Goal: Manage account settings

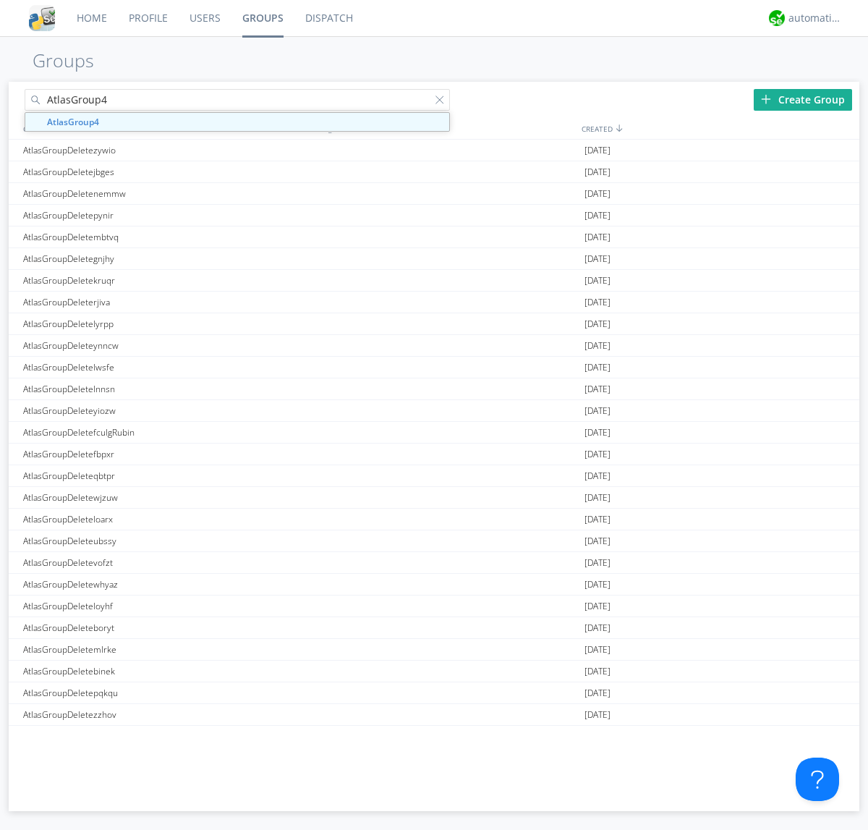
type input "AtlasGroup4"
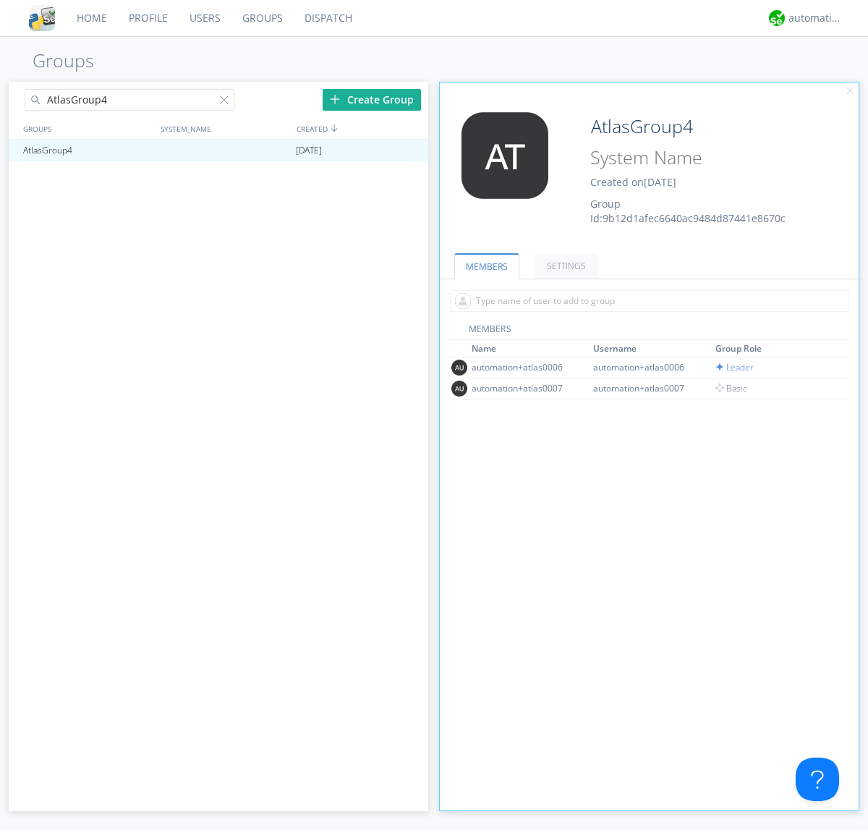
click at [564, 265] on link "SETTINGS" at bounding box center [566, 265] width 62 height 25
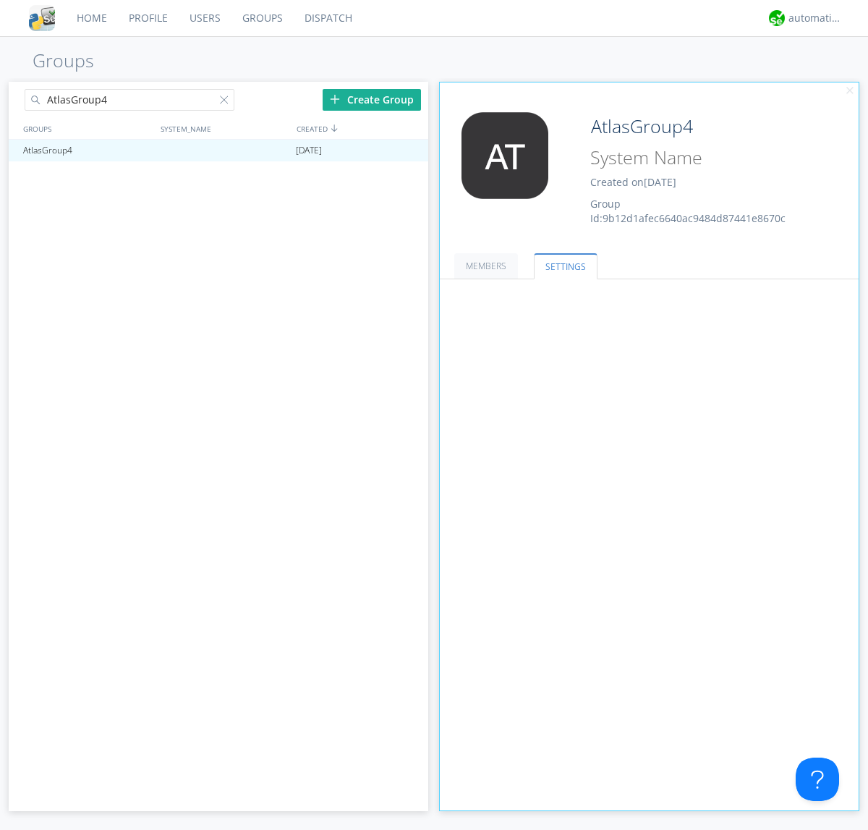
click at [0, 0] on button "Everyone" at bounding box center [0, 0] width 0 height 0
click at [0, 0] on link "Leaders only" at bounding box center [0, 0] width 0 height 0
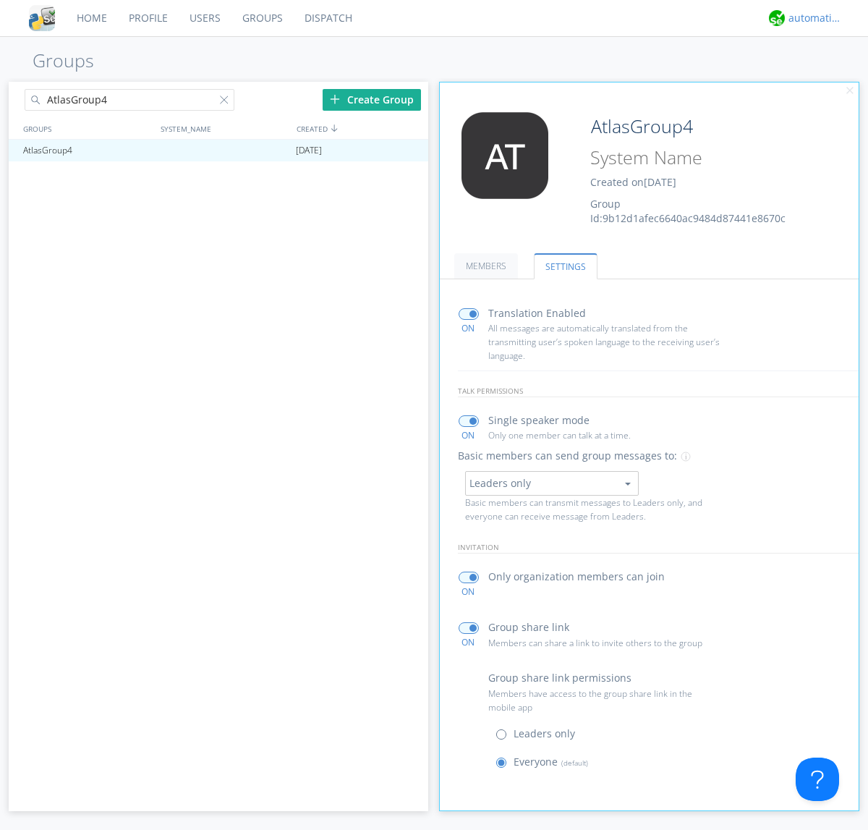
click at [812, 18] on div "automation+atlas" at bounding box center [815, 18] width 54 height 14
click at [822, 76] on div "Log Out" at bounding box center [822, 77] width 74 height 26
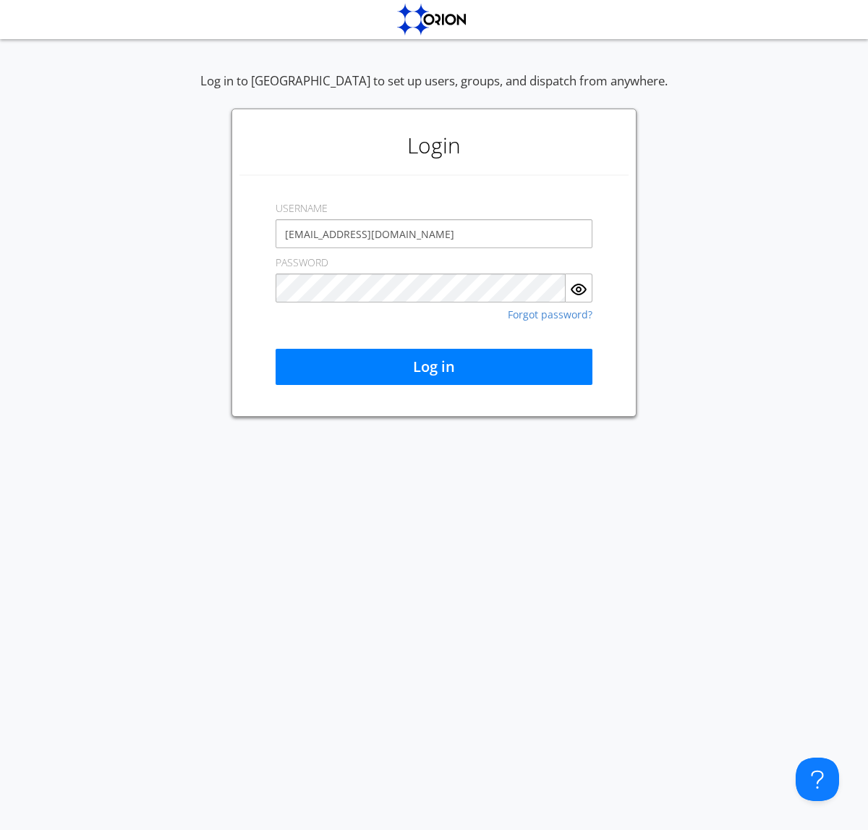
type input "[EMAIL_ADDRESS][DOMAIN_NAME]"
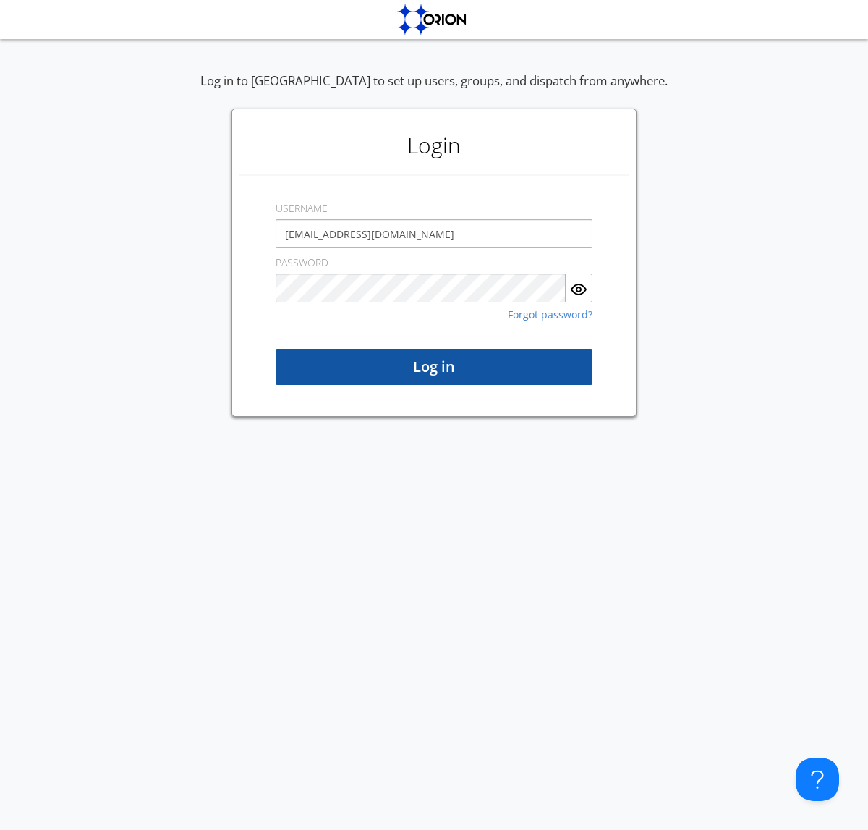
click at [434, 367] on button "Log in" at bounding box center [434, 367] width 317 height 36
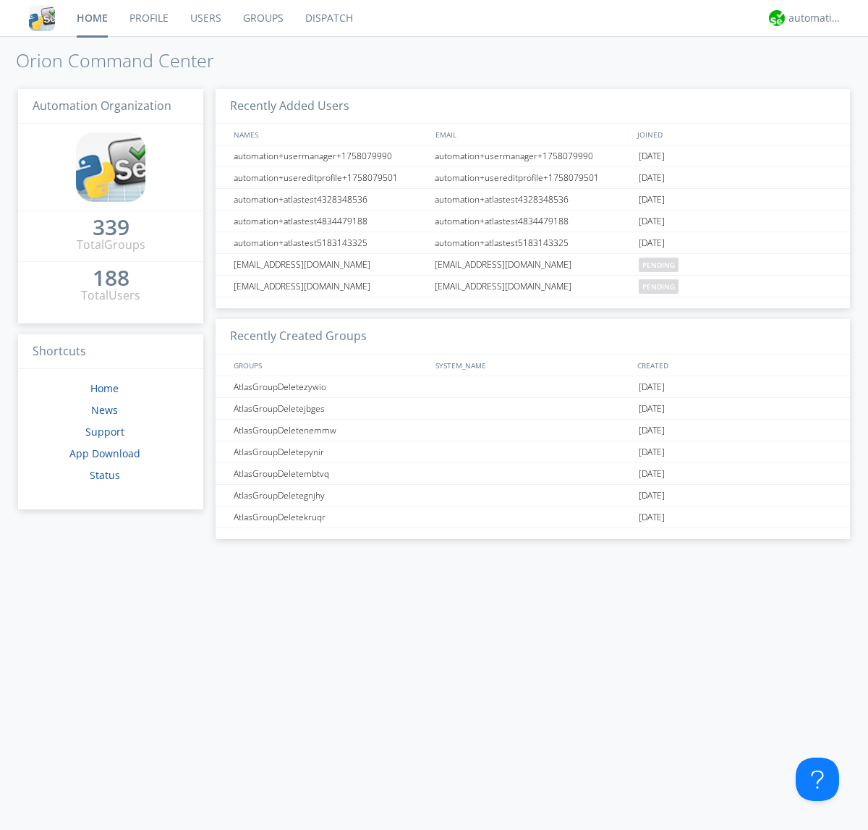
click at [262, 18] on link "Groups" at bounding box center [263, 18] width 62 height 36
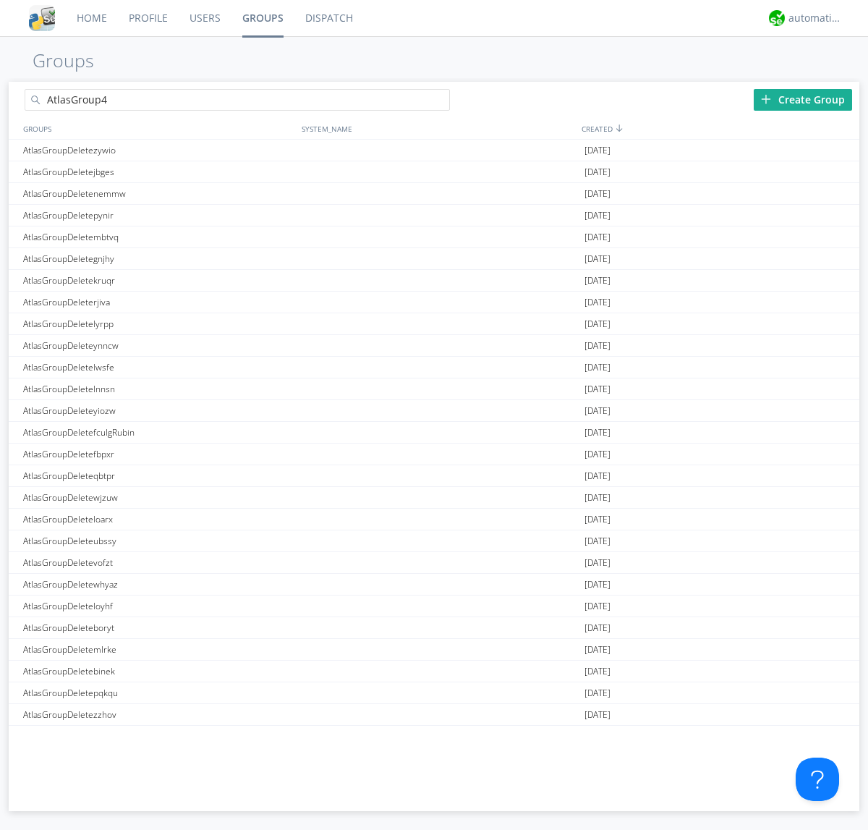
type input "AtlasGroup4"
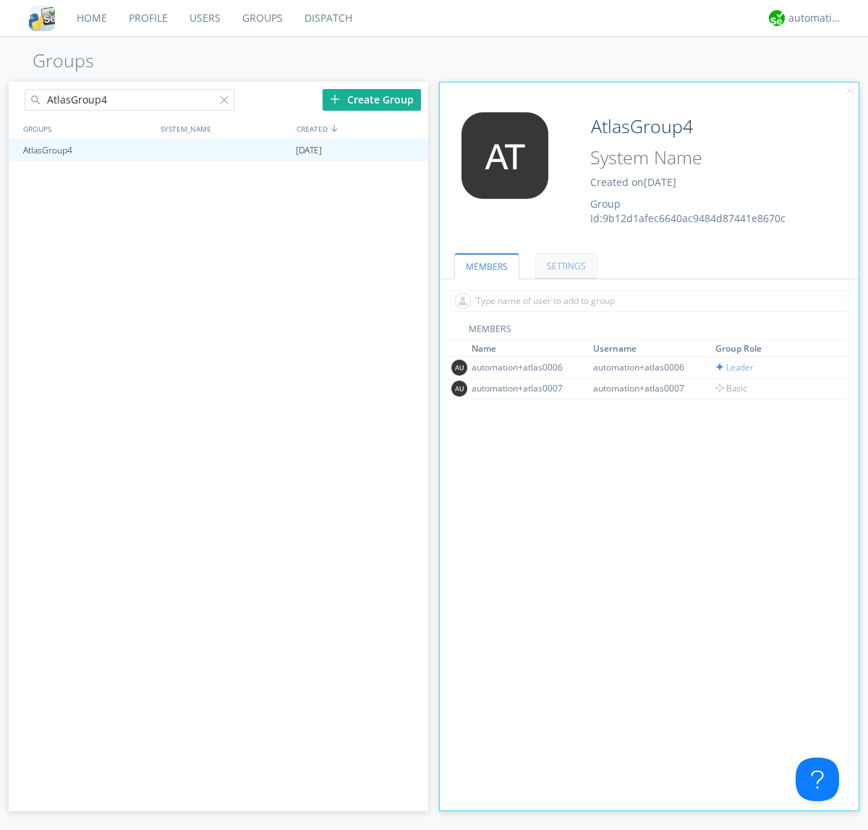
click at [564, 265] on link "SETTINGS" at bounding box center [566, 265] width 62 height 25
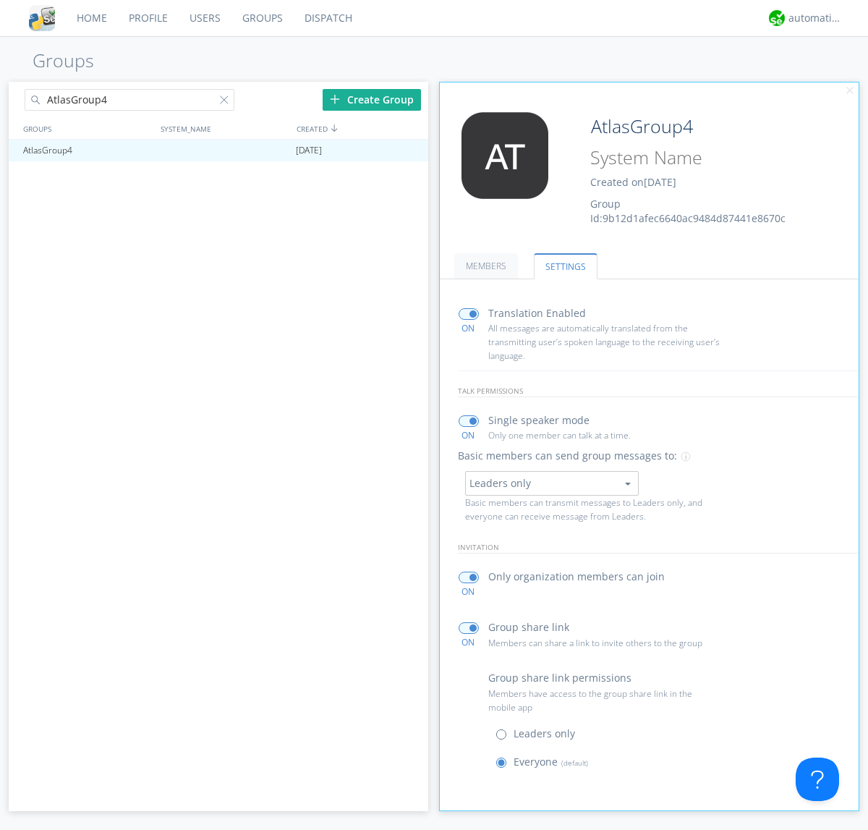
click at [551, 482] on button "Leaders only" at bounding box center [552, 483] width 174 height 25
click at [0, 0] on link "No One (Direct Messages Only)" at bounding box center [0, 0] width 0 height 0
click at [551, 482] on button "No One (Direct Messages Only)" at bounding box center [552, 483] width 174 height 25
click at [0, 0] on link "Everyone" at bounding box center [0, 0] width 0 height 0
click at [812, 18] on div "automation+atlas" at bounding box center [815, 18] width 54 height 14
